Goal: Task Accomplishment & Management: Use online tool/utility

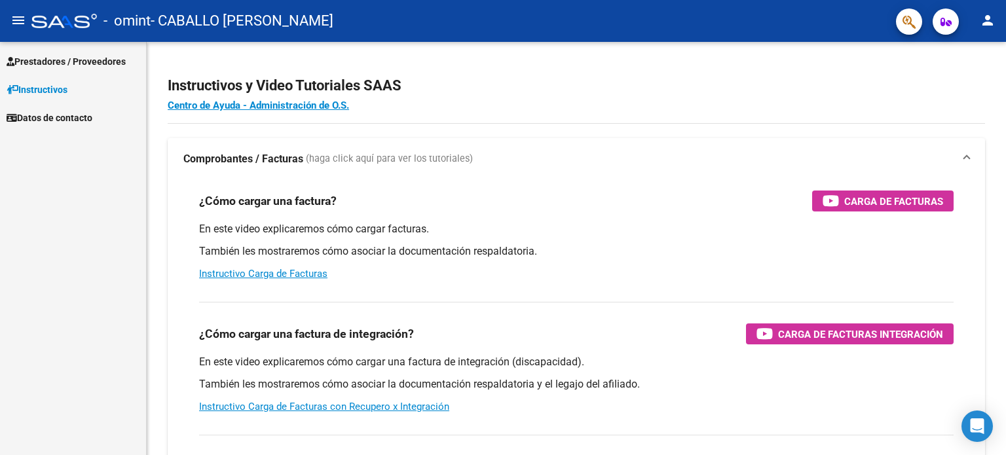
scroll to position [1307, 0]
click at [24, 49] on link "Prestadores / Proveedores" at bounding box center [73, 61] width 146 height 28
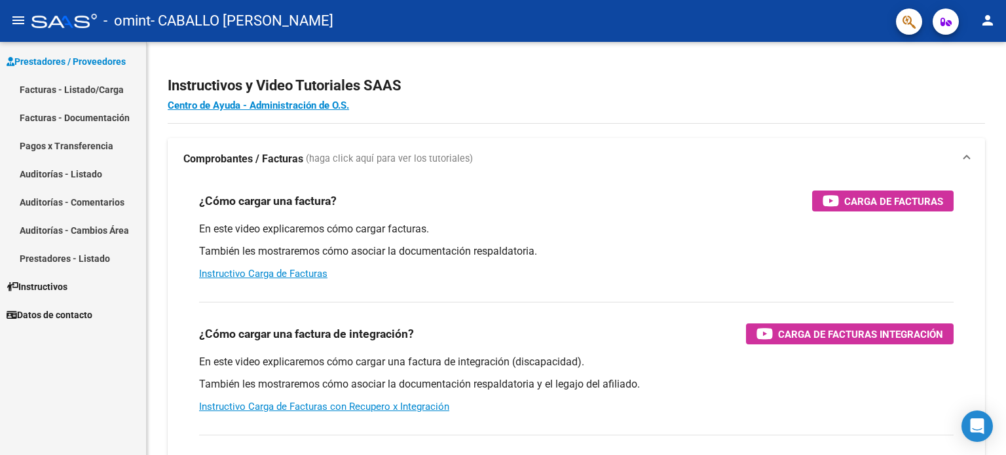
click at [63, 93] on link "Facturas - Listado/Carga" at bounding box center [73, 89] width 146 height 28
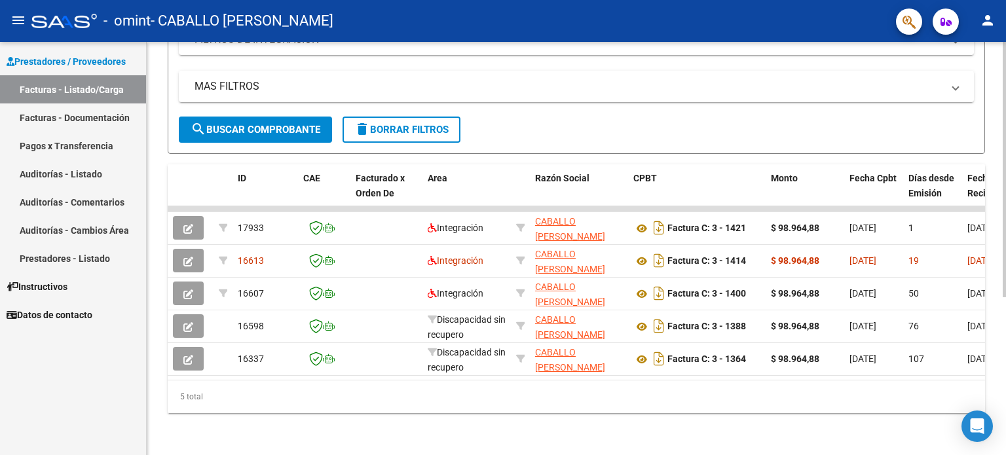
scroll to position [254, 0]
click at [1005, 324] on div at bounding box center [1004, 327] width 3 height 256
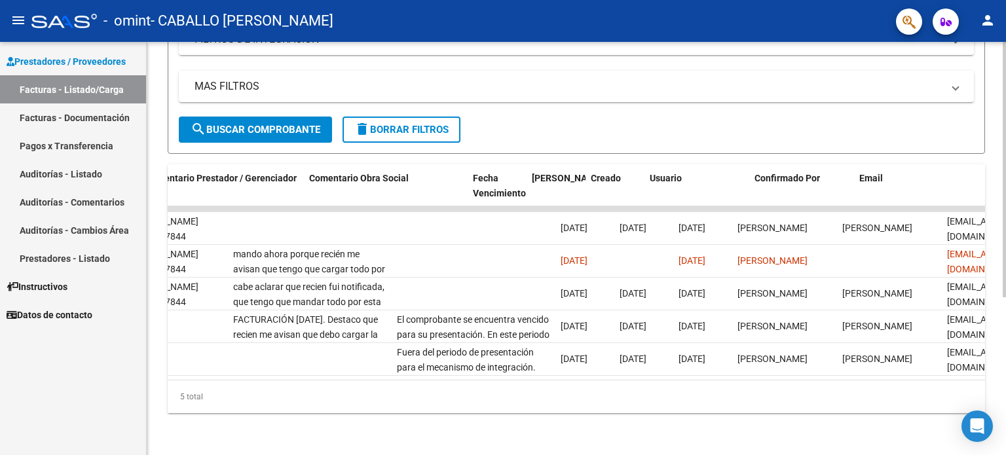
scroll to position [0, 1945]
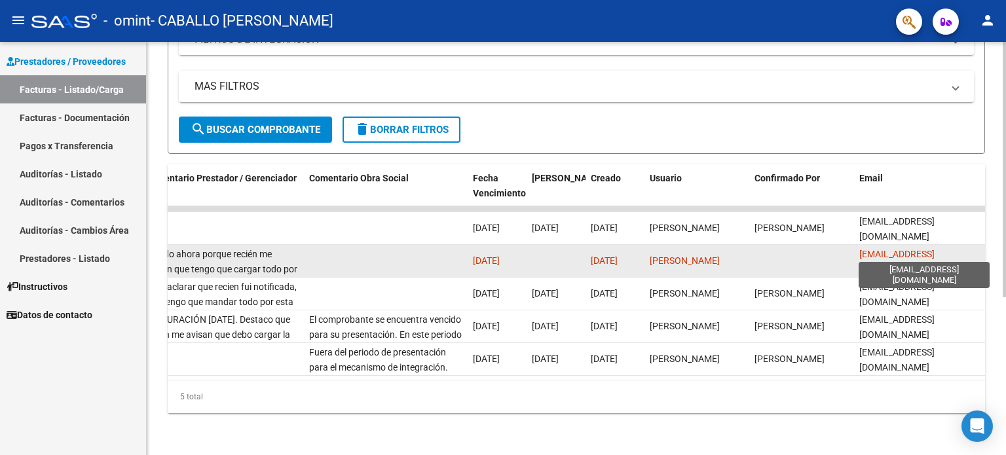
click at [894, 254] on span "[EMAIL_ADDRESS][DOMAIN_NAME]" at bounding box center [897, 262] width 75 height 26
click at [583, 254] on datatable-body-cell at bounding box center [556, 261] width 59 height 32
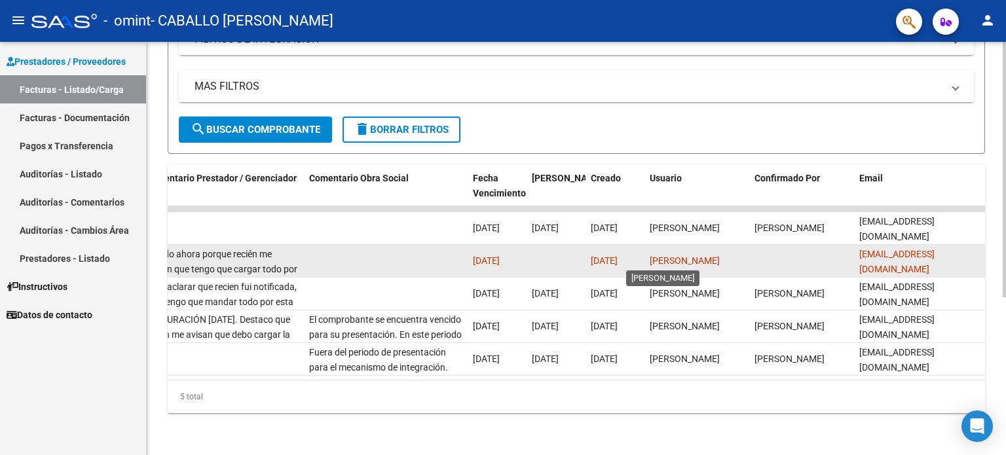
click at [702, 265] on span "[PERSON_NAME]" at bounding box center [685, 261] width 70 height 10
click at [476, 256] on span "[DATE]" at bounding box center [486, 261] width 27 height 10
drag, startPoint x: 603, startPoint y: 259, endPoint x: 639, endPoint y: 254, distance: 37.2
type textarea "[DATE]"
click at [639, 254] on datatable-body-cell "[DATE]" at bounding box center [615, 261] width 59 height 32
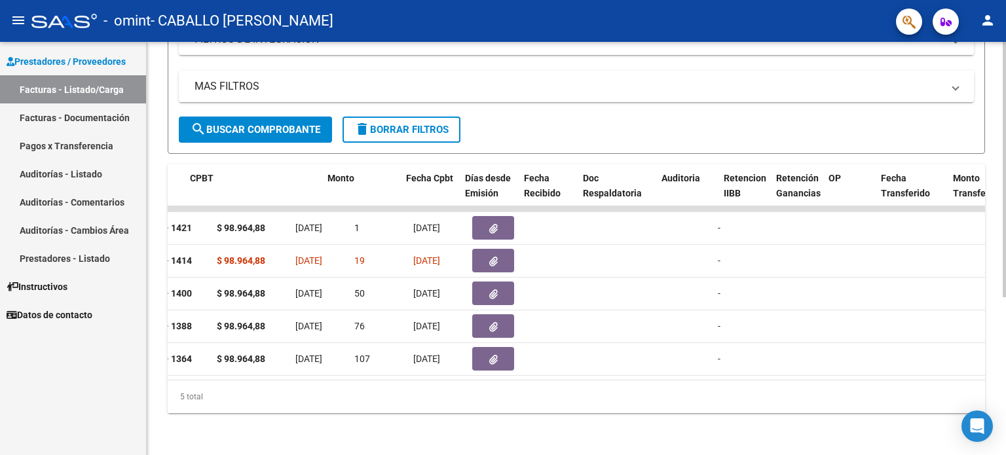
scroll to position [0, 0]
